Goal: Transaction & Acquisition: Purchase product/service

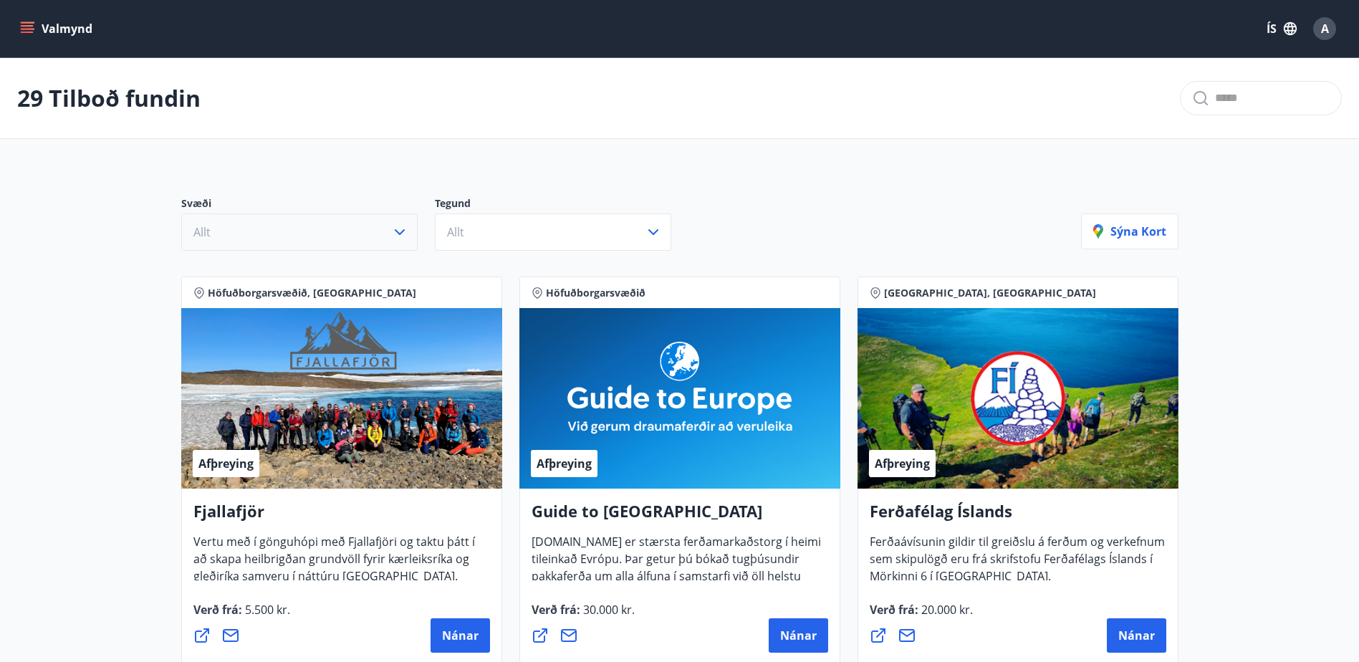
click at [350, 216] on button "Allt" at bounding box center [299, 232] width 236 height 37
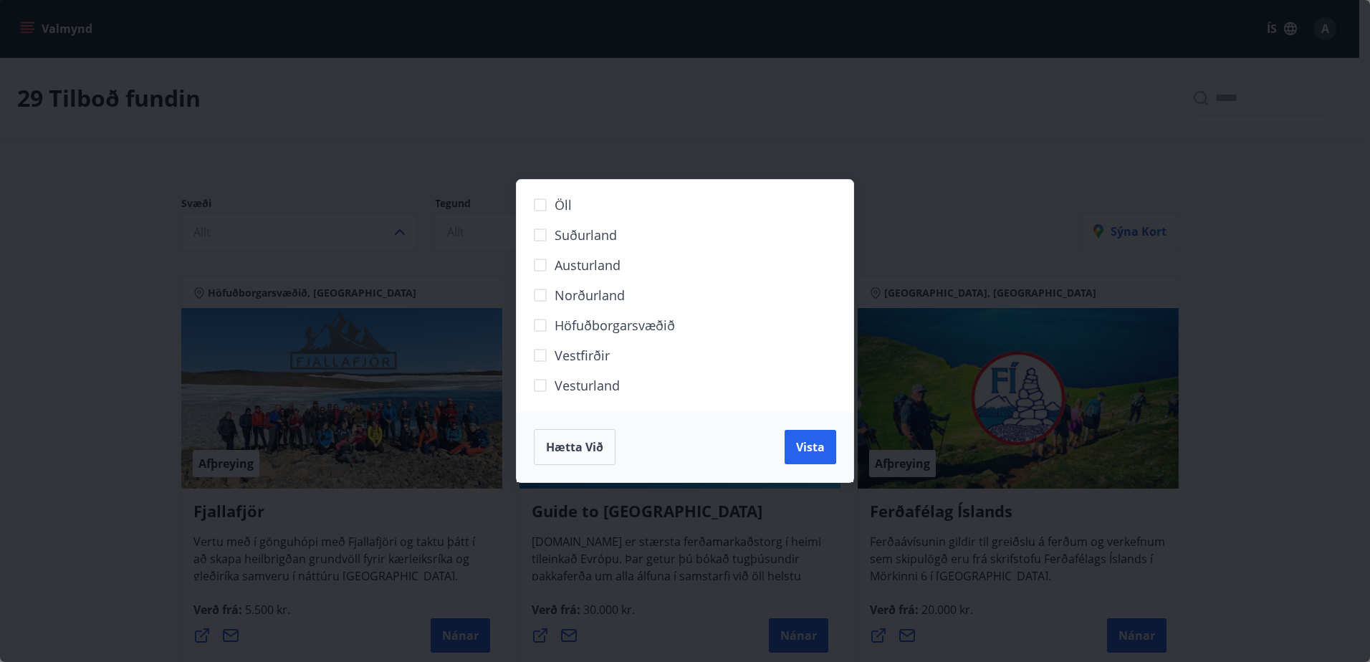
click at [610, 327] on span "Höfuðborgarsvæðið" at bounding box center [615, 325] width 120 height 19
click at [820, 452] on span "Vista" at bounding box center [810, 447] width 29 height 16
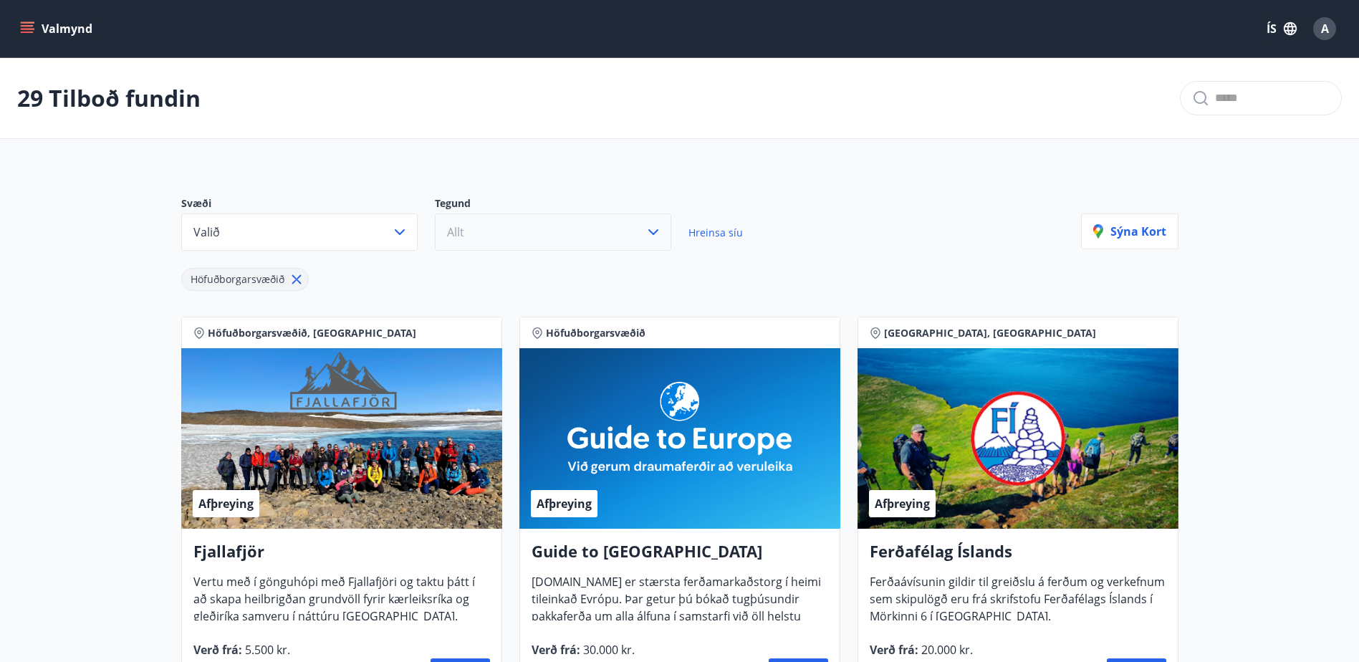
click at [629, 223] on button "Allt" at bounding box center [553, 232] width 236 height 37
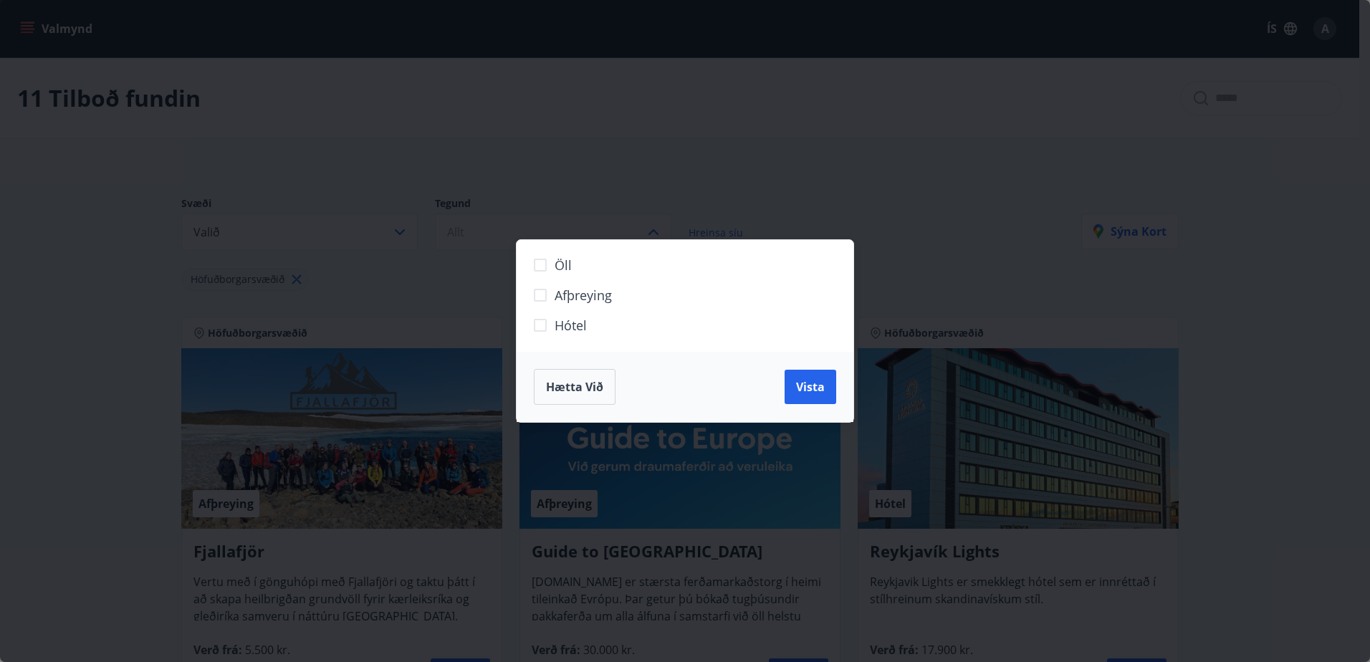
click at [564, 302] on span "Afþreying" at bounding box center [583, 295] width 57 height 19
click at [823, 374] on button "Vista" at bounding box center [811, 387] width 52 height 34
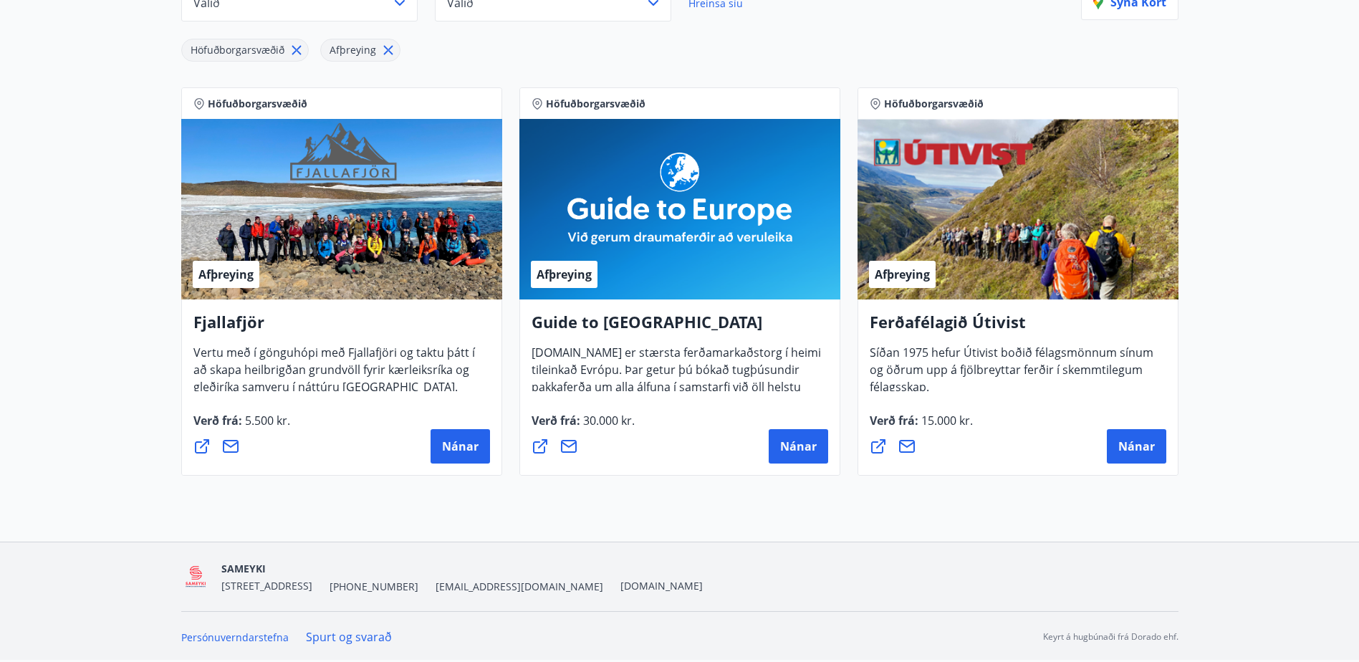
scroll to position [52, 0]
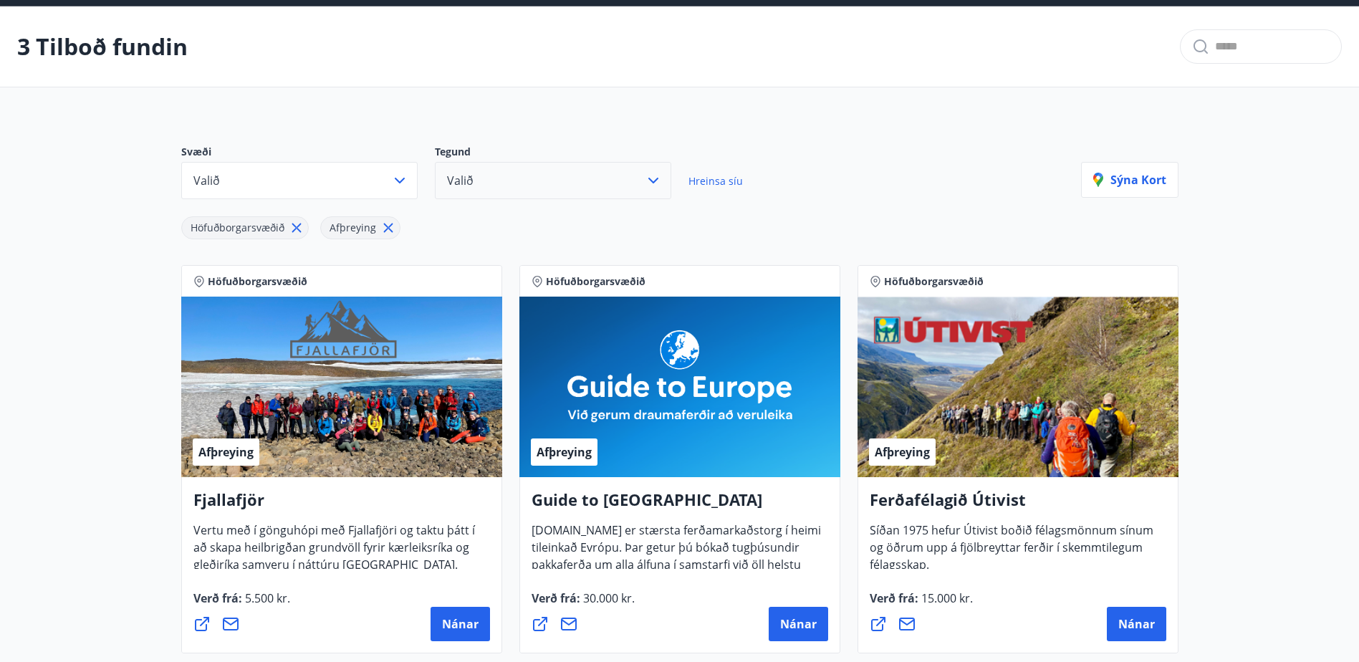
click at [574, 188] on button "Valið" at bounding box center [553, 180] width 236 height 37
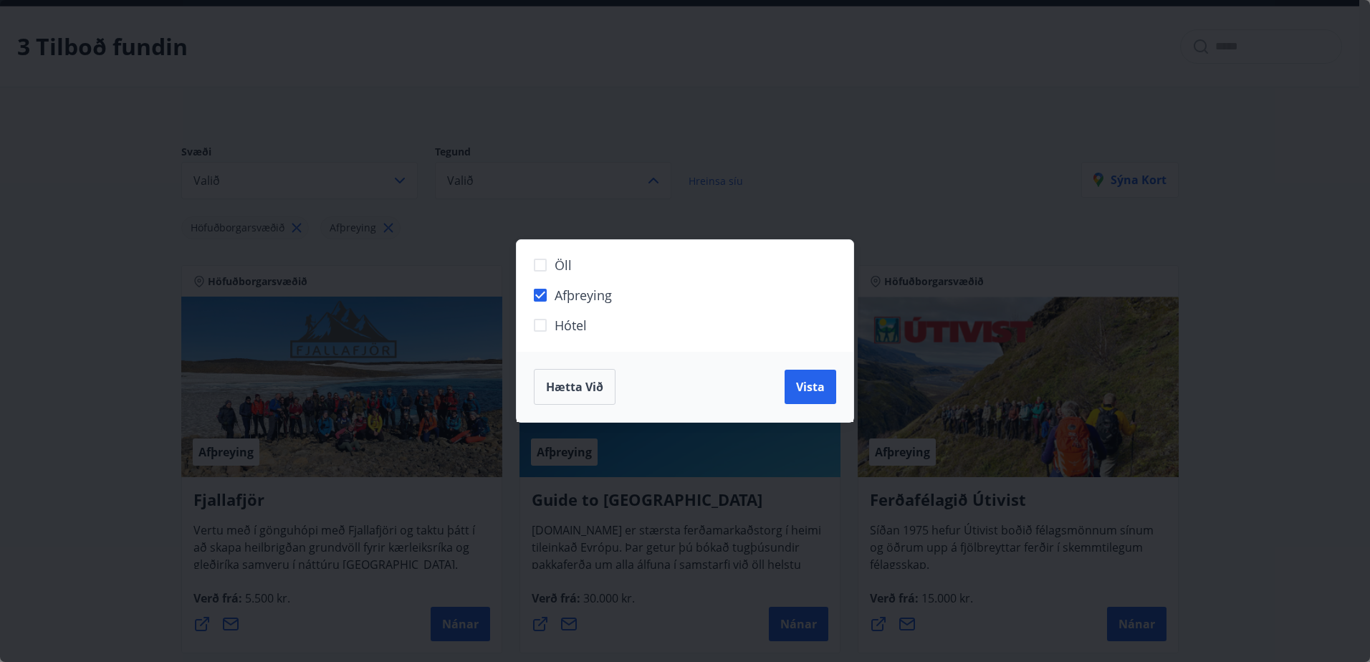
click at [532, 336] on label "Hótel" at bounding box center [676, 331] width 300 height 30
click at [542, 316] on label "Hótel" at bounding box center [676, 331] width 300 height 30
click at [786, 376] on button "Vista" at bounding box center [811, 387] width 52 height 34
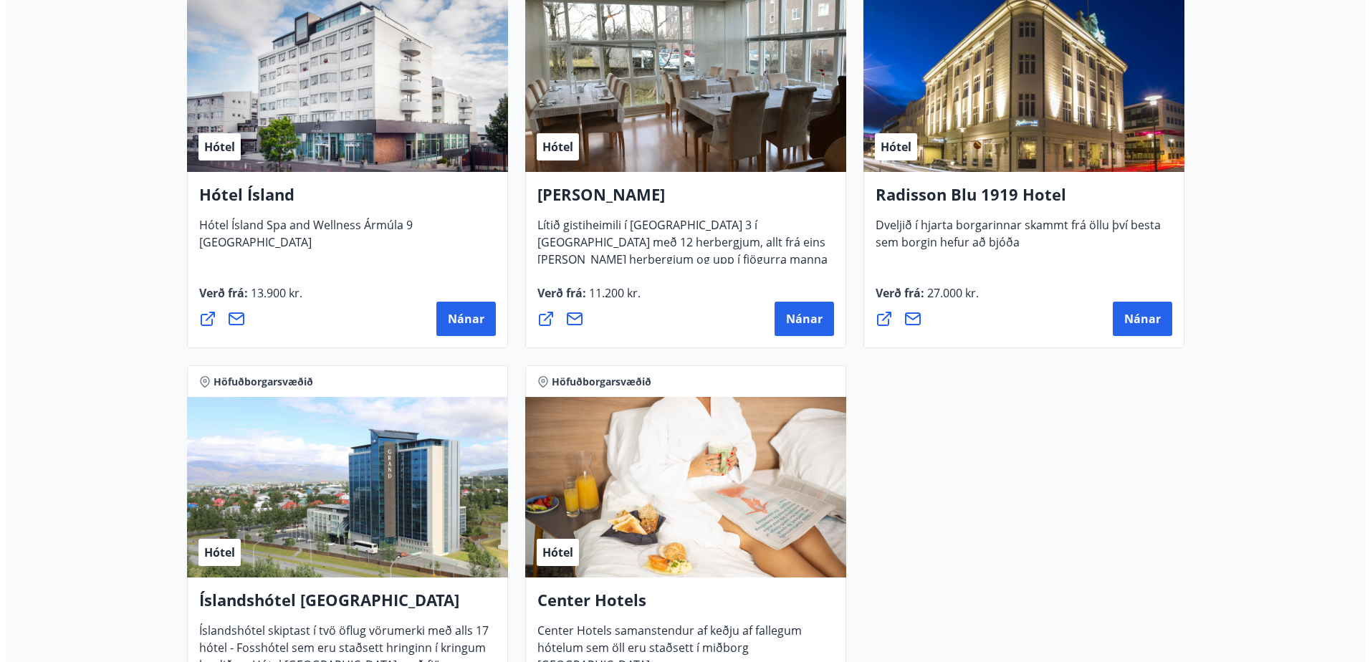
scroll to position [846, 0]
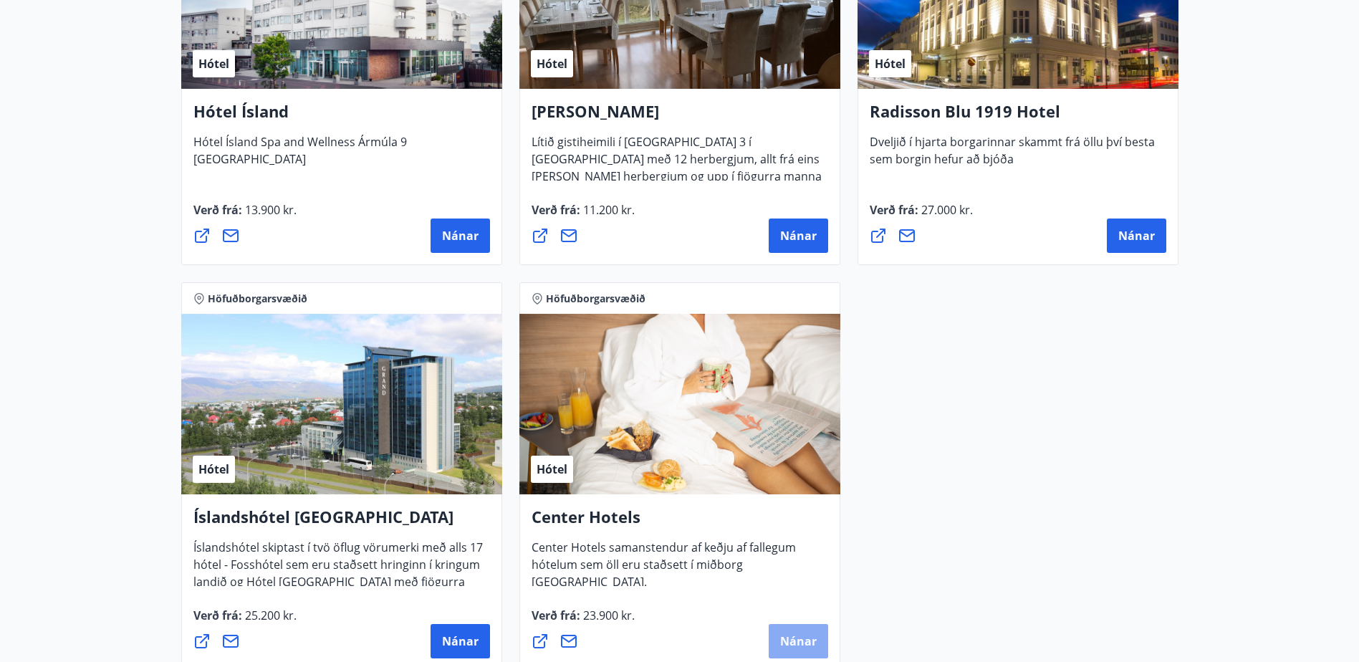
click at [821, 639] on button "Nánar" at bounding box center [798, 641] width 59 height 34
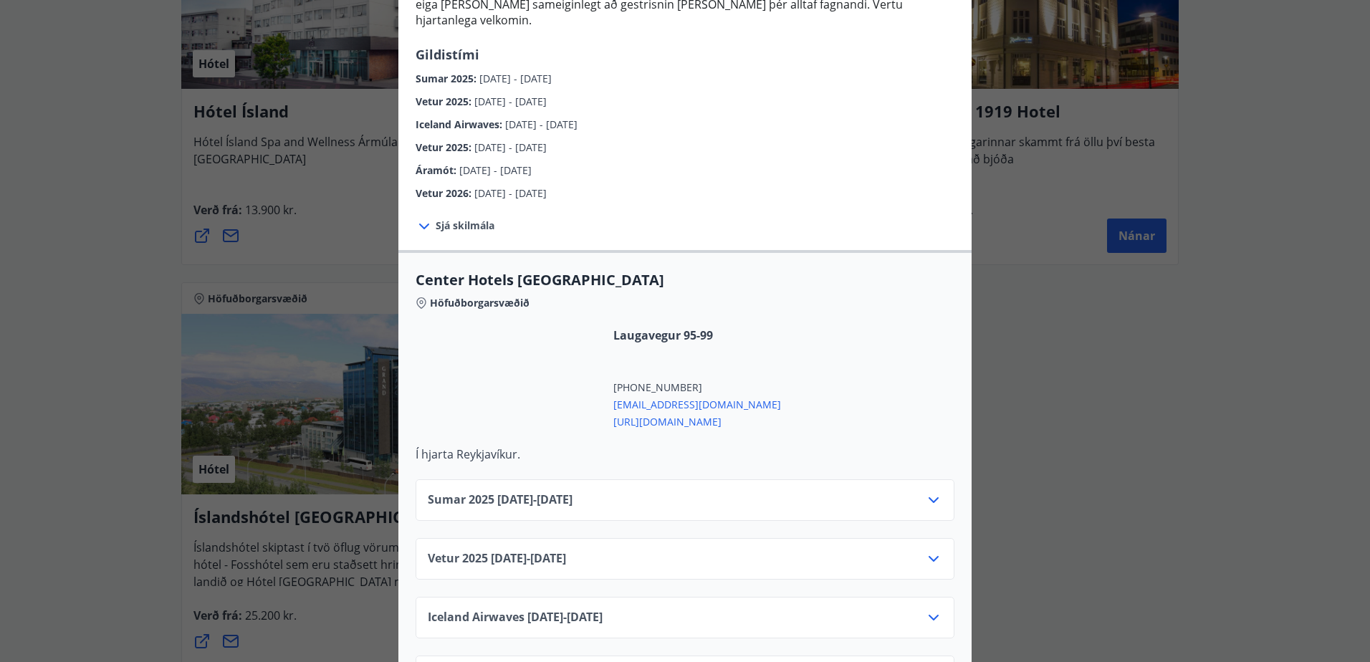
scroll to position [487, 0]
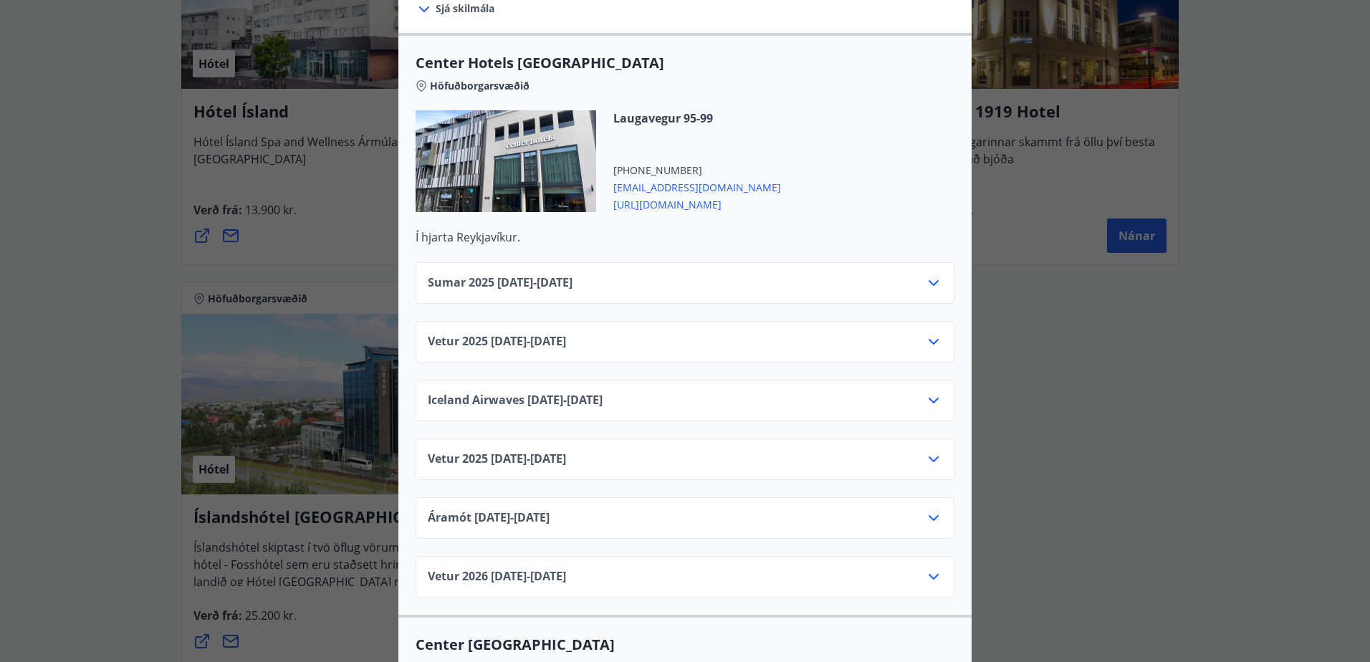
click at [932, 333] on icon at bounding box center [933, 341] width 17 height 17
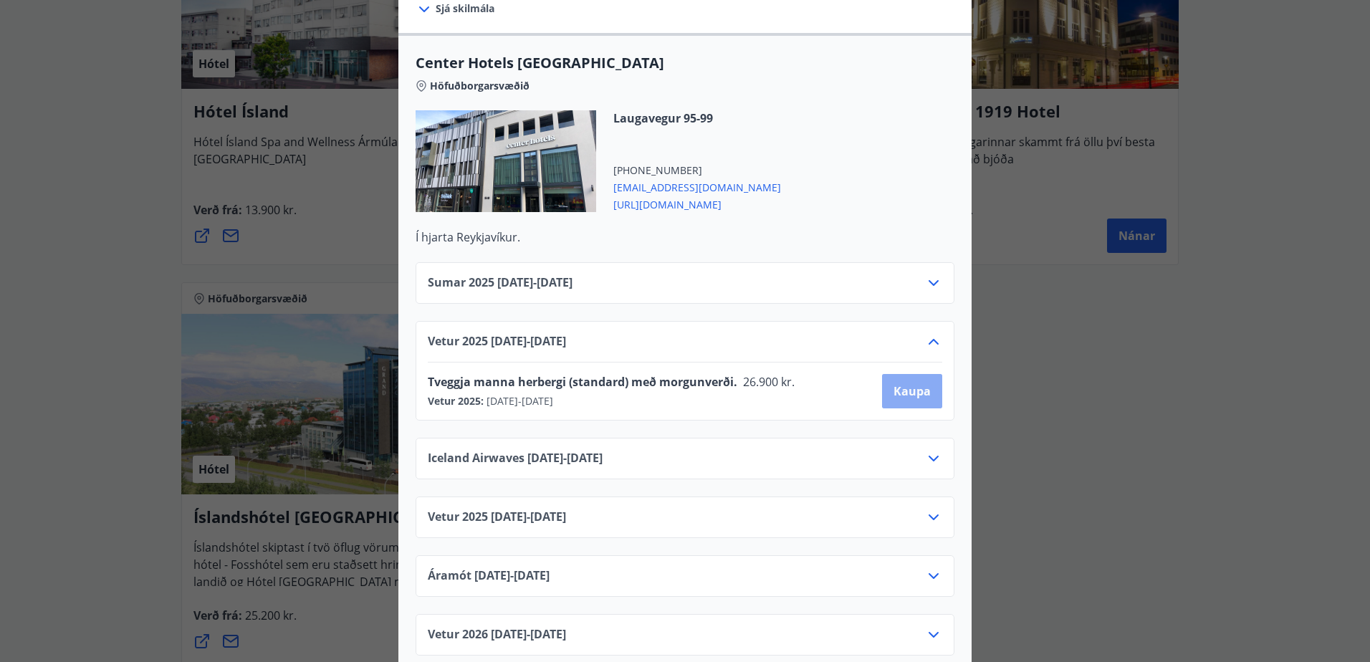
click at [894, 383] on span "Kaupa" at bounding box center [912, 391] width 37 height 16
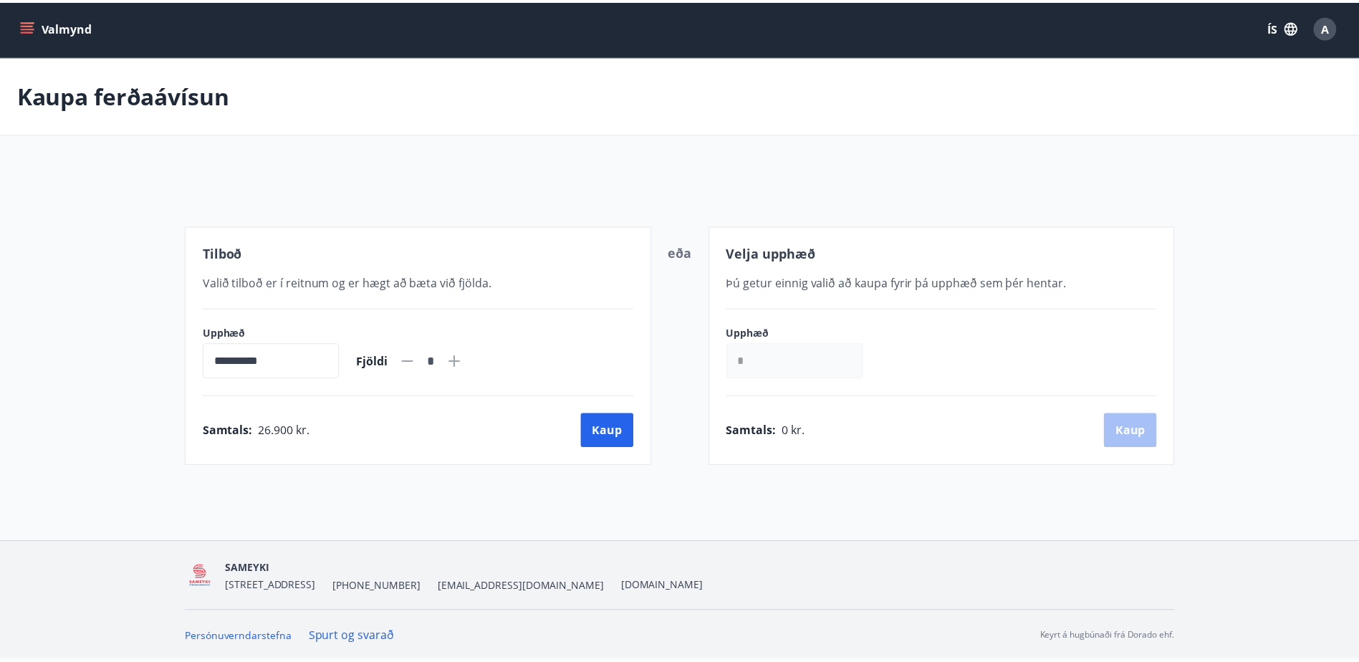
scroll to position [2, 0]
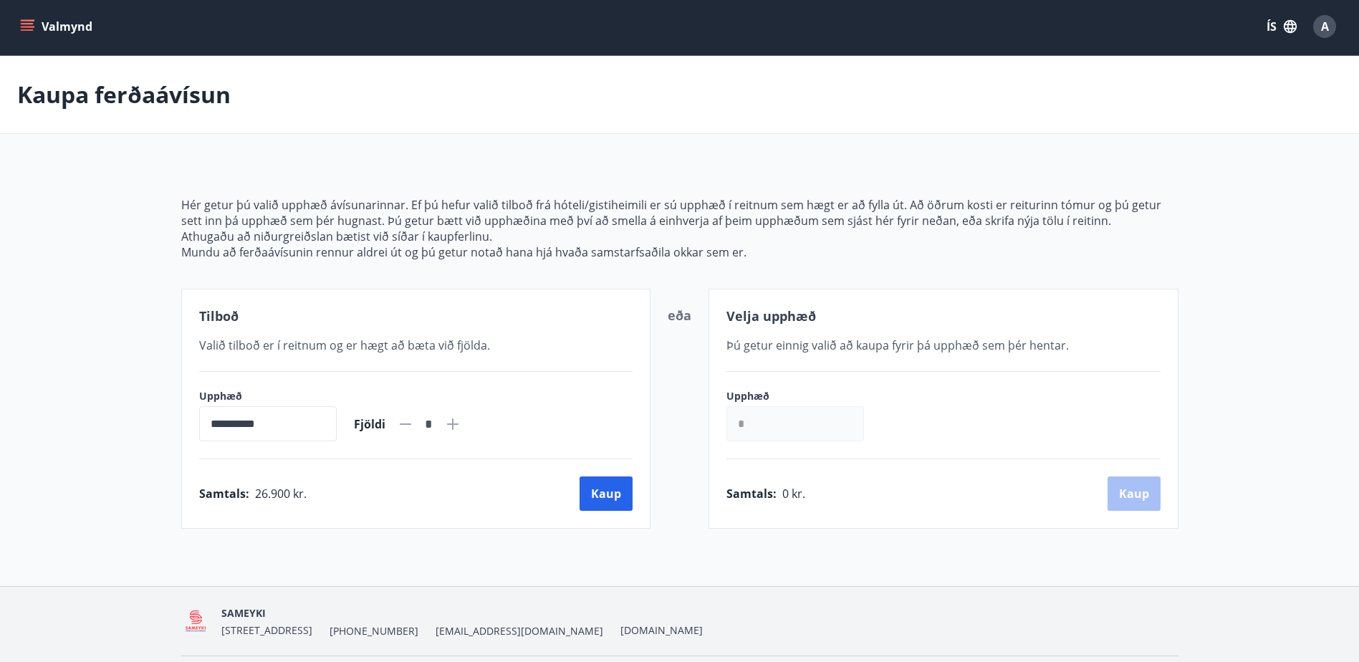
click at [459, 424] on icon at bounding box center [452, 424] width 11 height 11
type input "*"
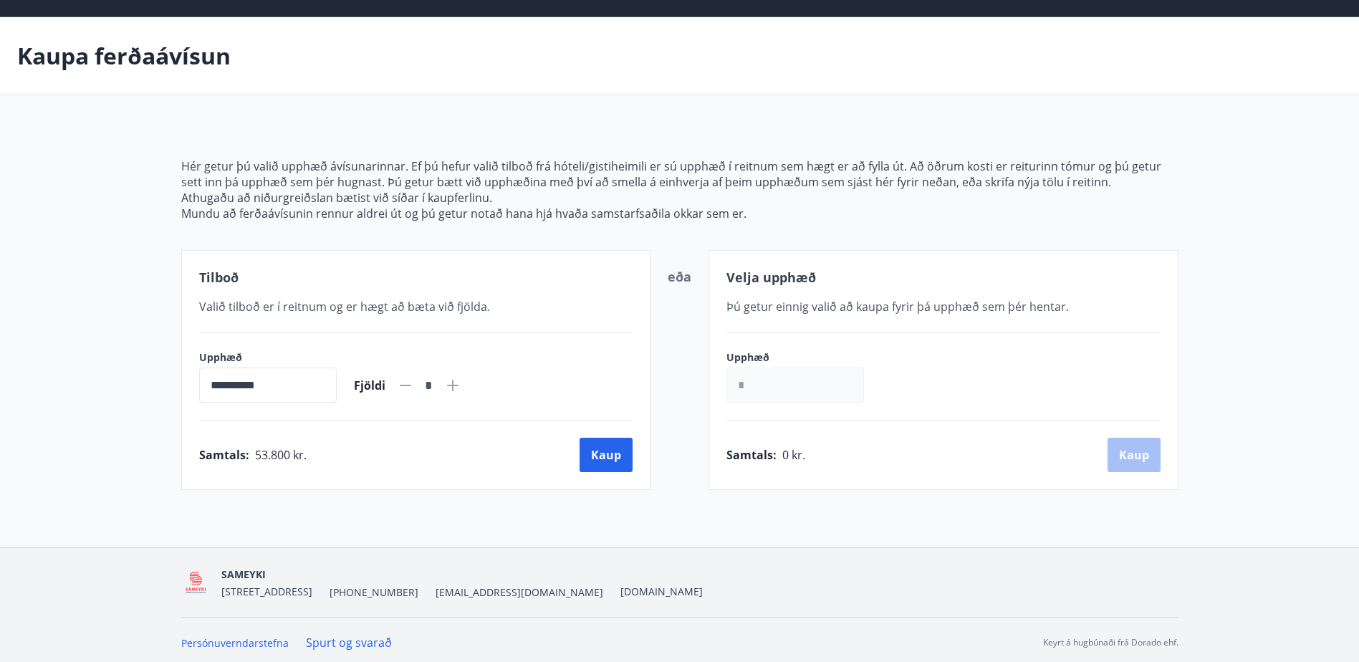
scroll to position [42, 0]
click at [606, 457] on button "Kaup" at bounding box center [606, 454] width 53 height 34
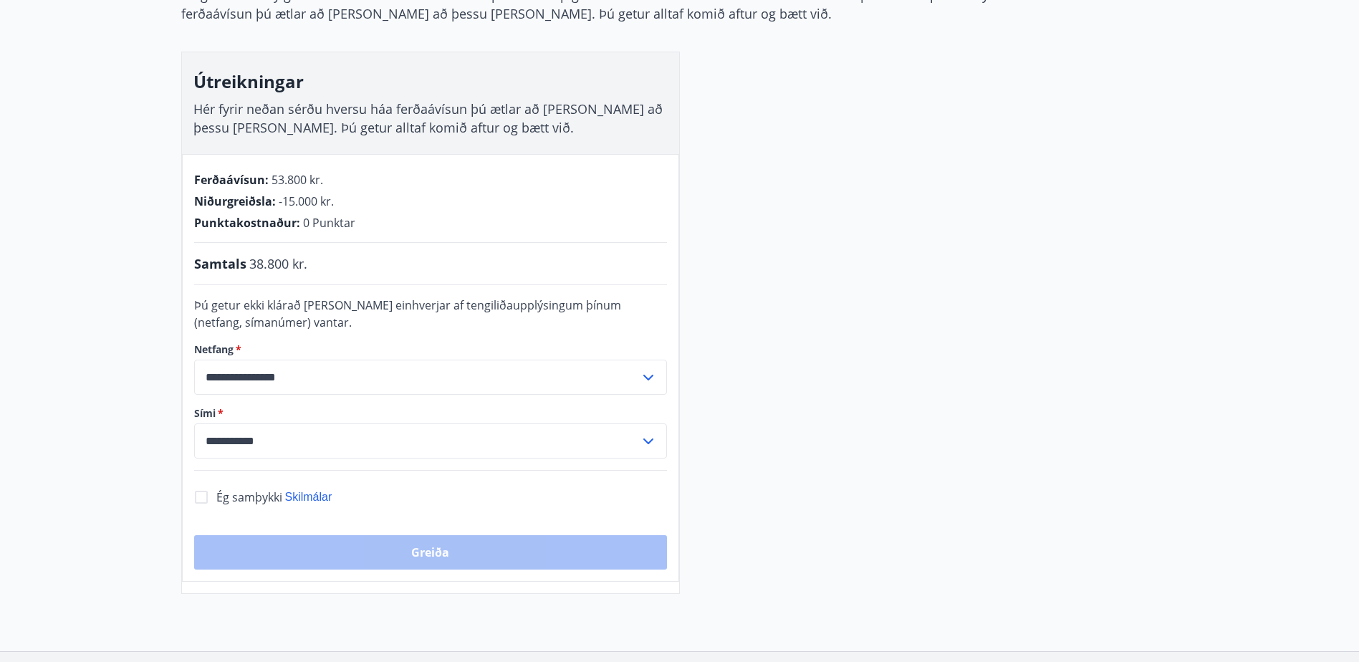
scroll to position [180, 0]
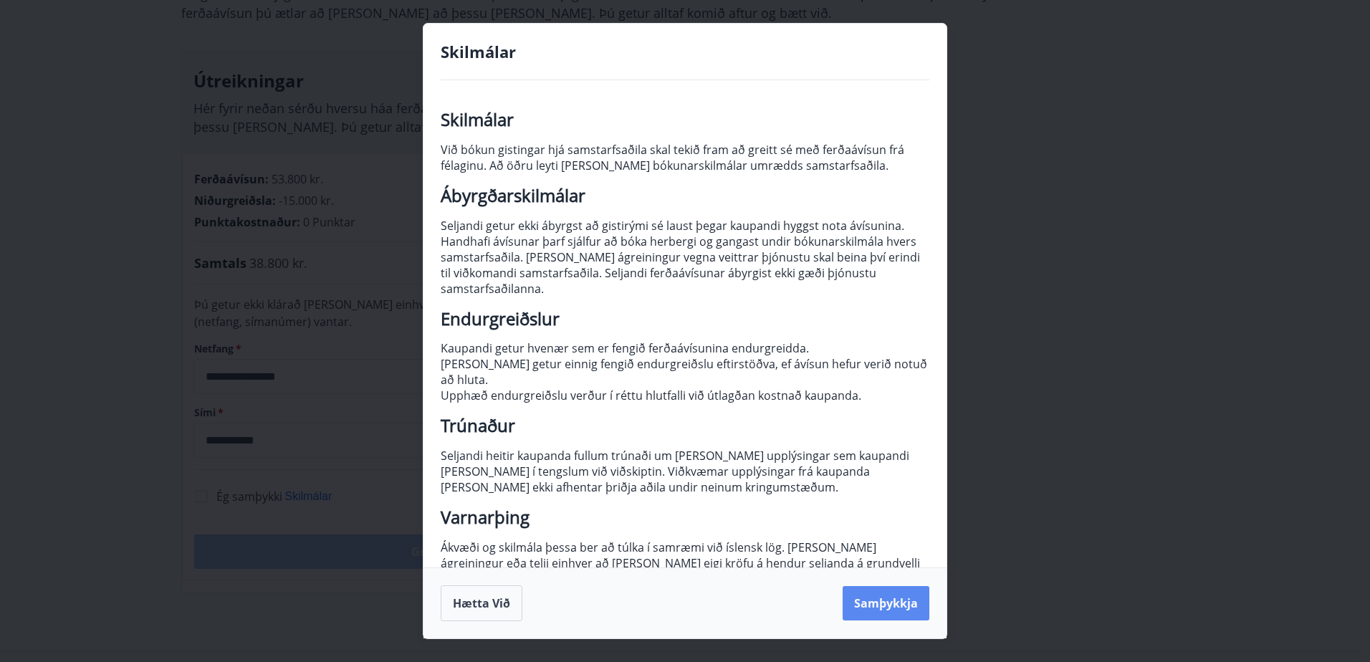
click at [909, 609] on button "Samþykkja" at bounding box center [886, 603] width 87 height 34
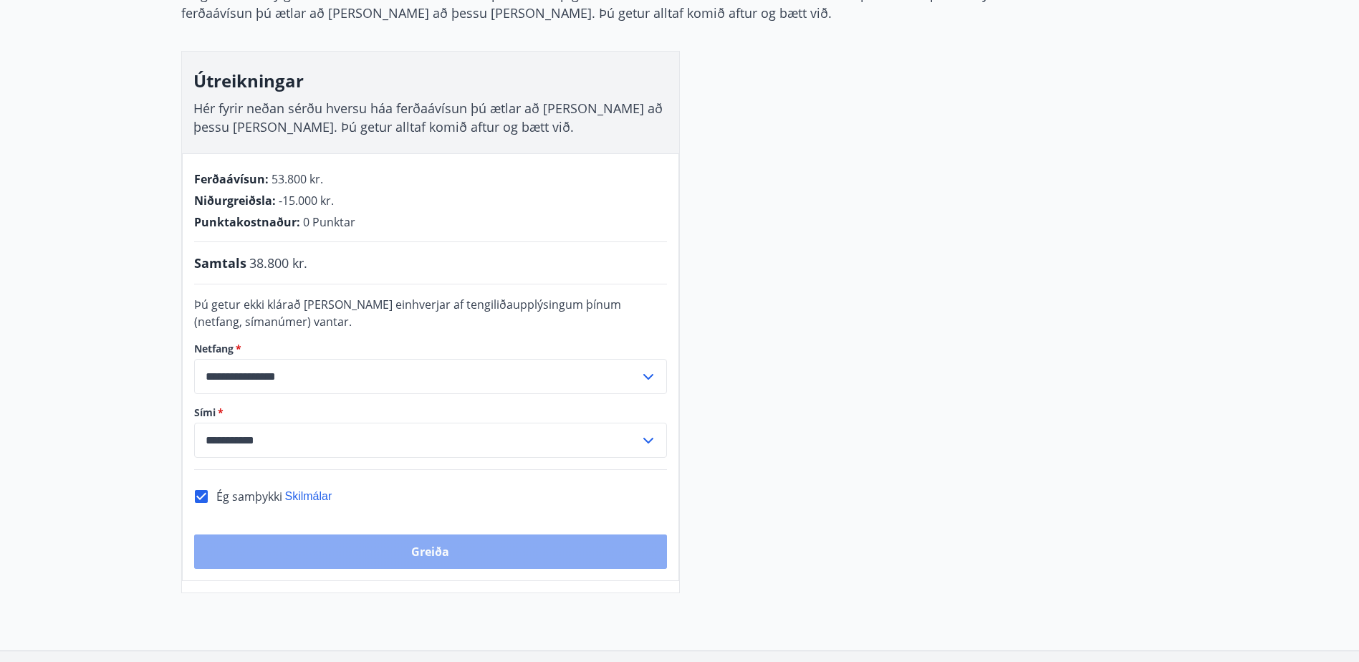
click at [494, 546] on button "Greiða" at bounding box center [430, 552] width 473 height 34
